Goal: Task Accomplishment & Management: Manage account settings

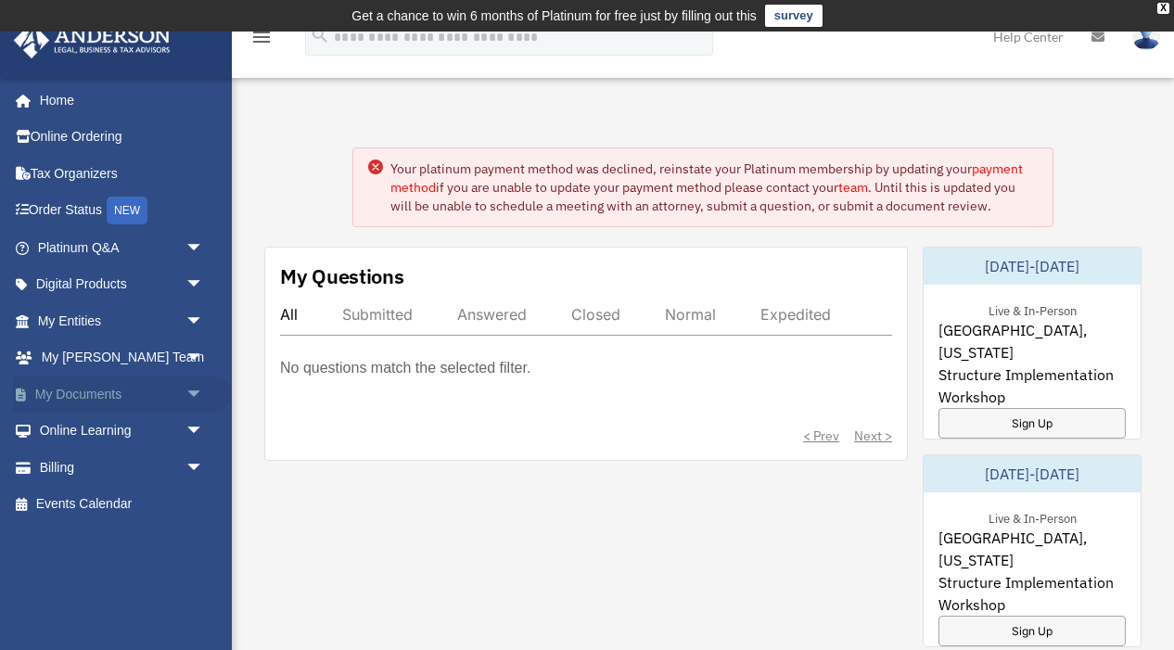
click at [82, 395] on link "My Documents arrow_drop_down" at bounding box center [122, 394] width 219 height 37
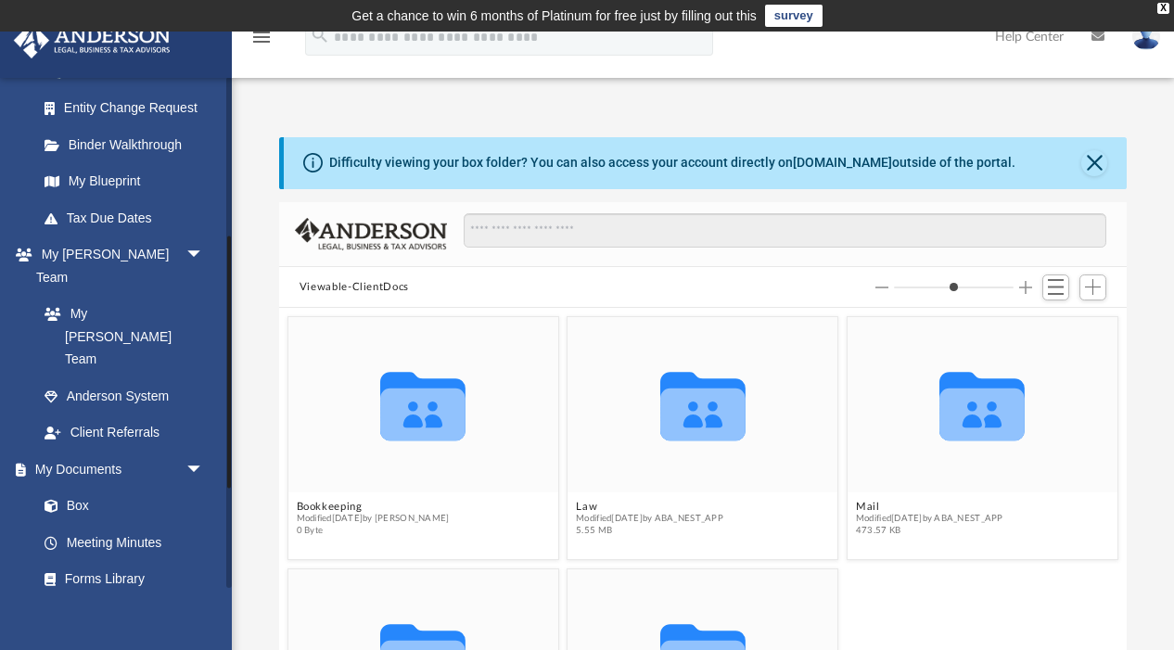
scroll to position [421, 848]
click at [80, 488] on link "Box" at bounding box center [129, 506] width 206 height 37
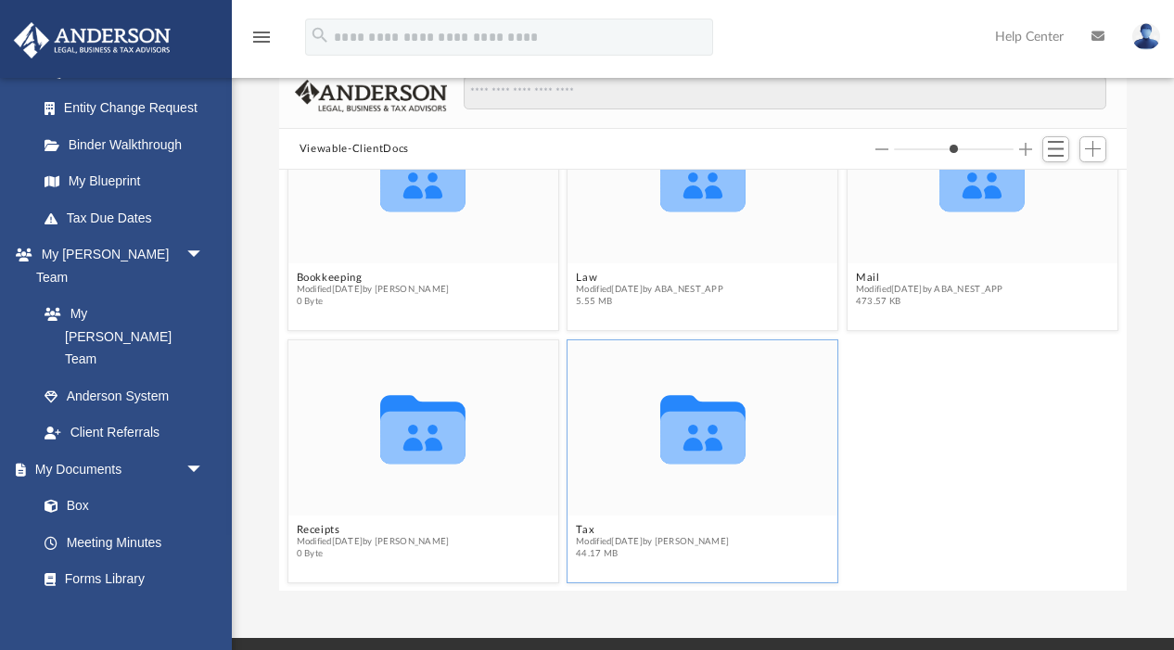
scroll to position [304, 0]
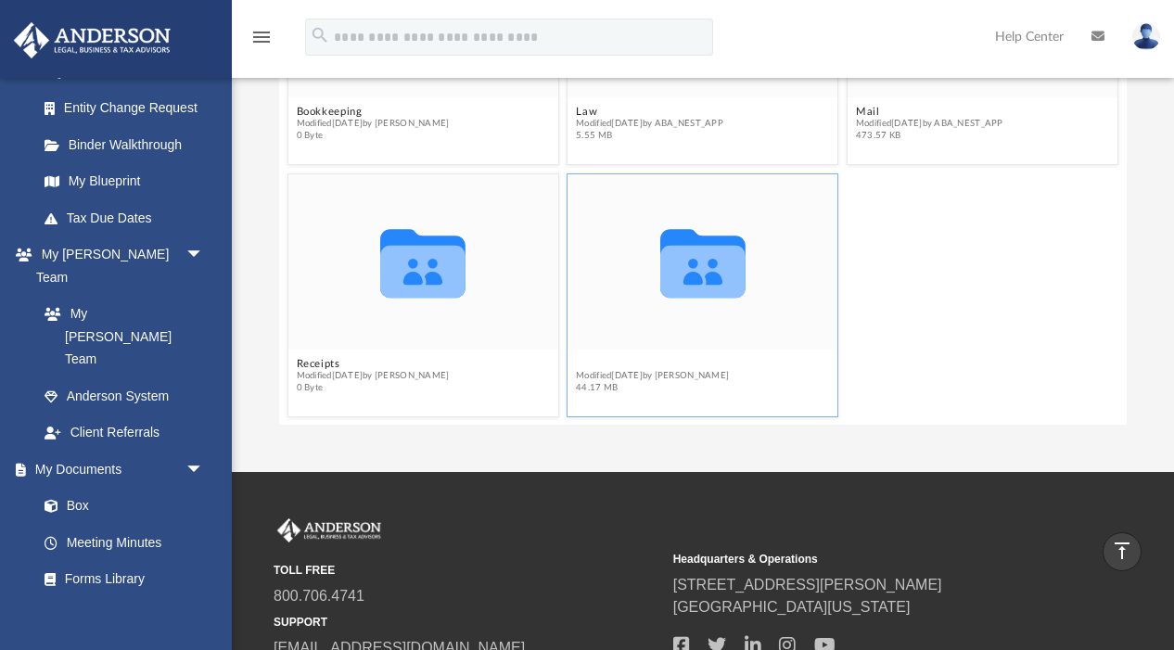
click at [585, 360] on button "Tax" at bounding box center [652, 364] width 153 height 12
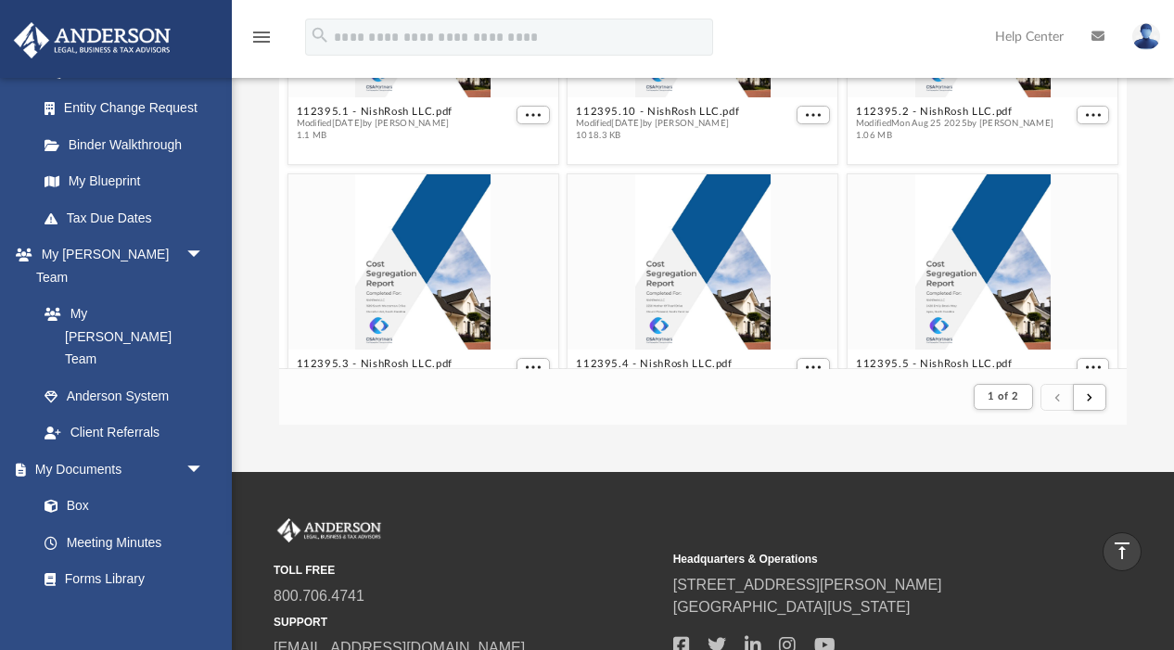
scroll to position [1, 0]
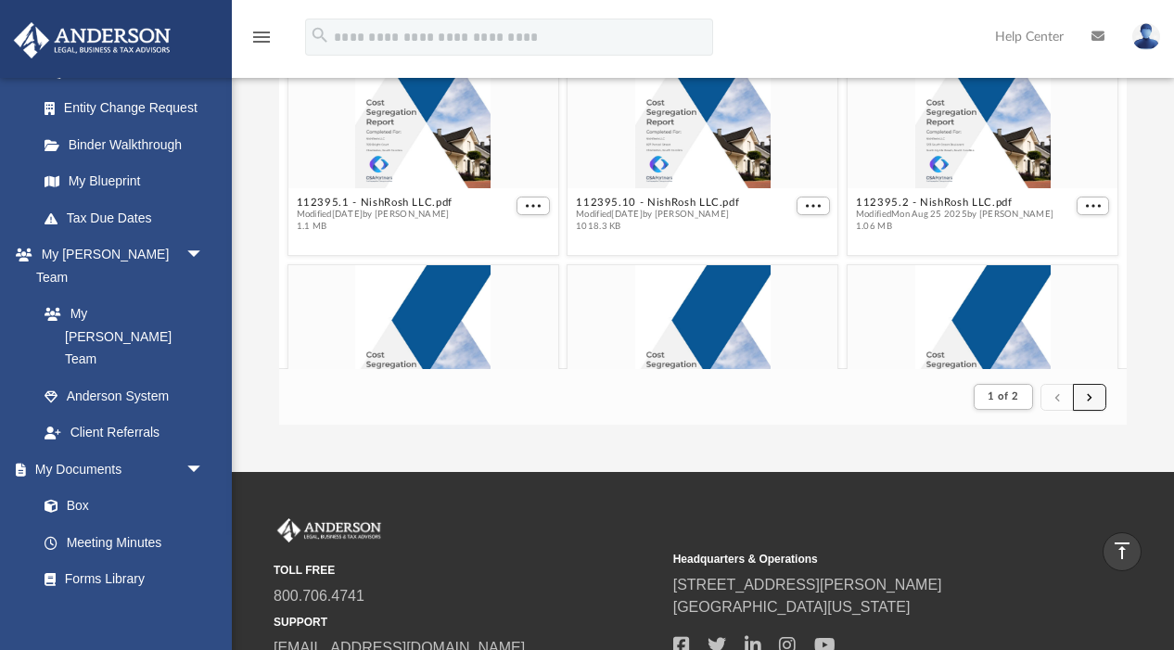
click at [1094, 397] on button "submit" at bounding box center [1089, 397] width 33 height 27
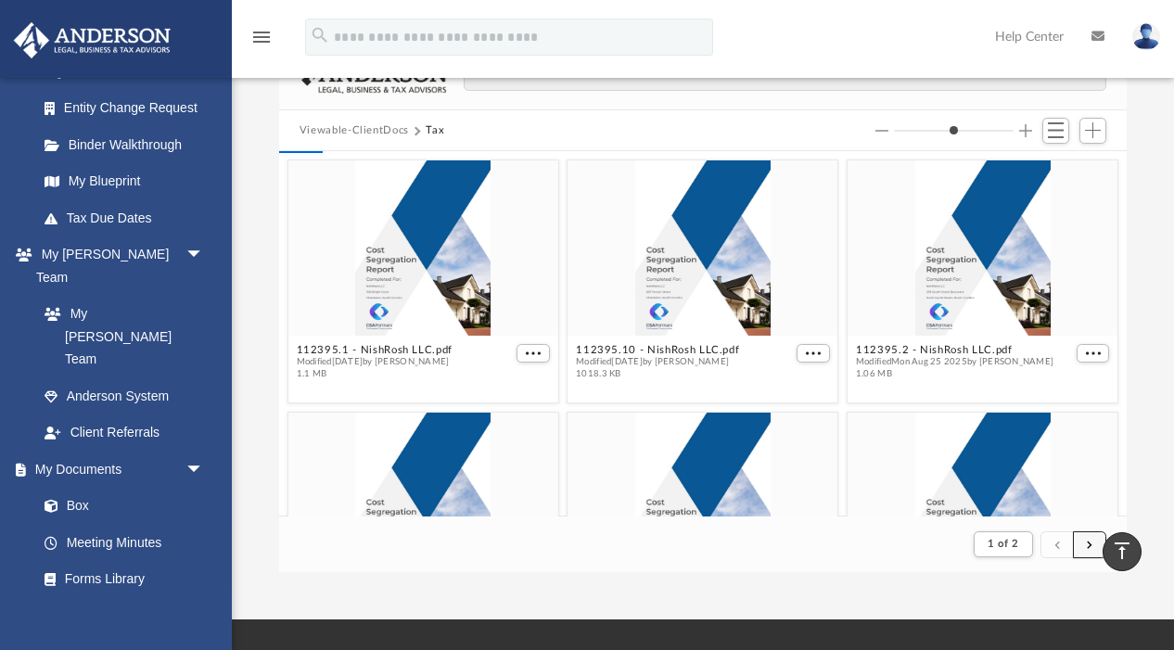
scroll to position [0, 0]
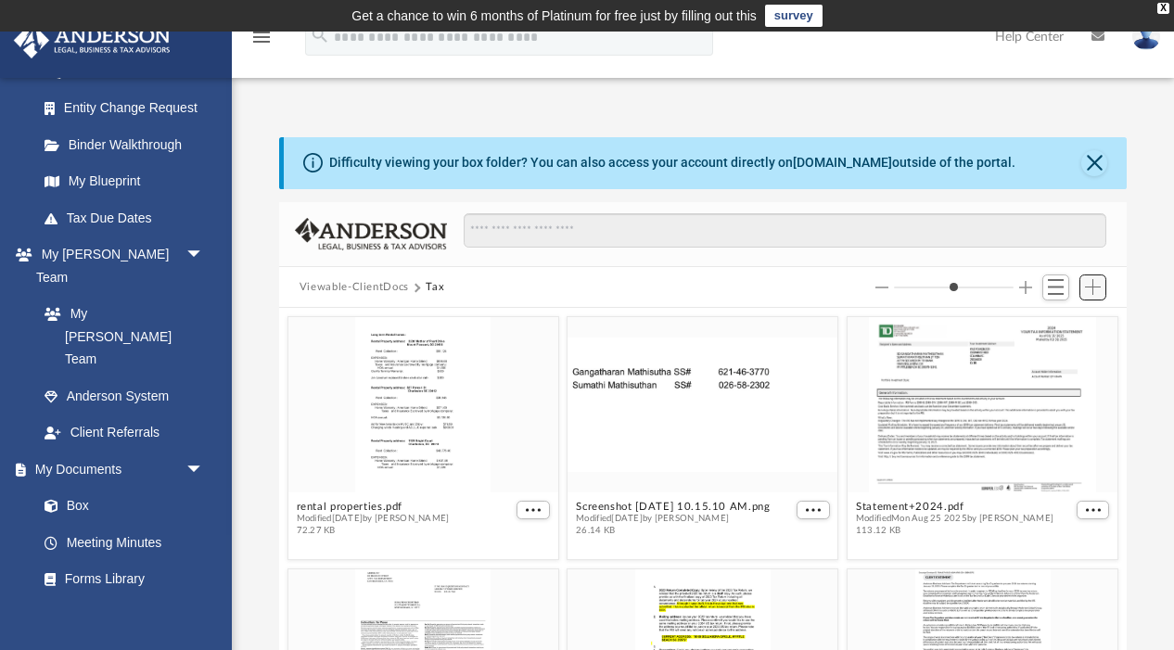
click at [1100, 283] on span "Add" at bounding box center [1093, 287] width 16 height 16
click at [1063, 321] on li "Upload" at bounding box center [1066, 323] width 59 height 19
type input "*"
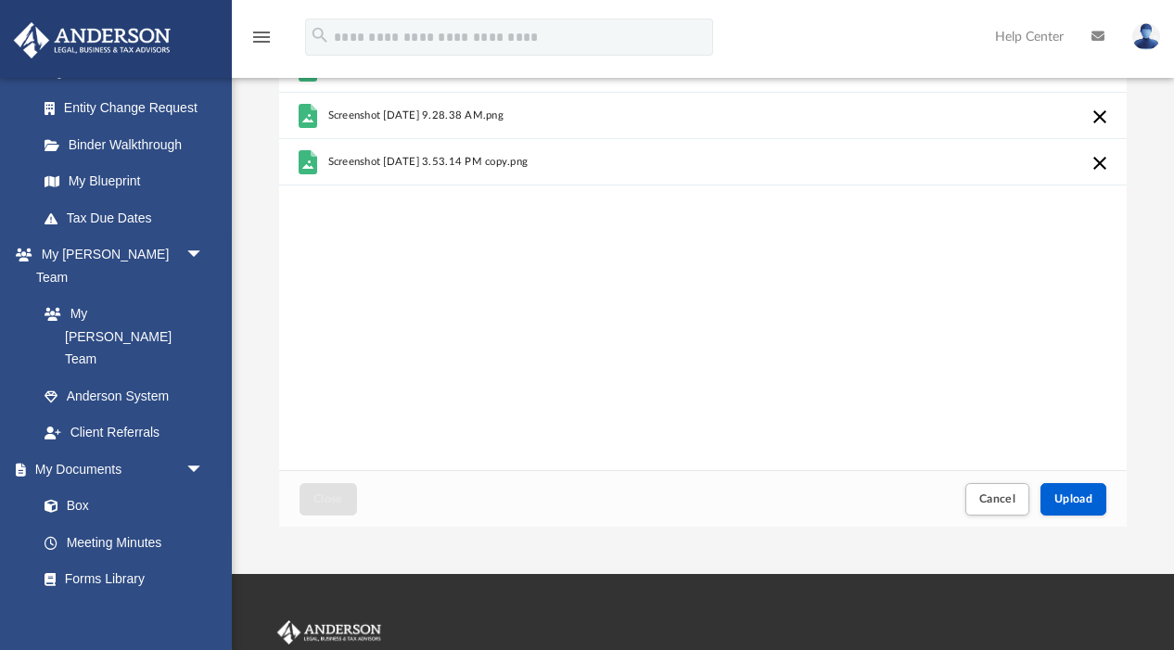
scroll to position [203, 0]
click at [1083, 495] on span "Upload" at bounding box center [1073, 497] width 39 height 11
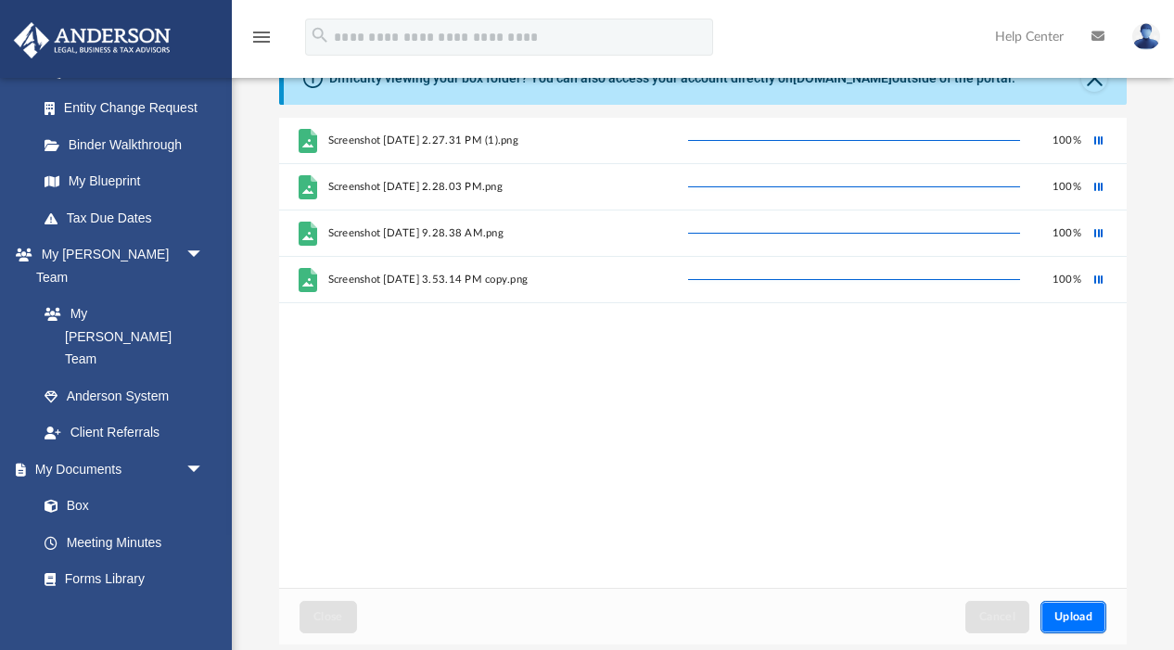
scroll to position [0, 0]
